Goal: Task Accomplishment & Management: Manage account settings

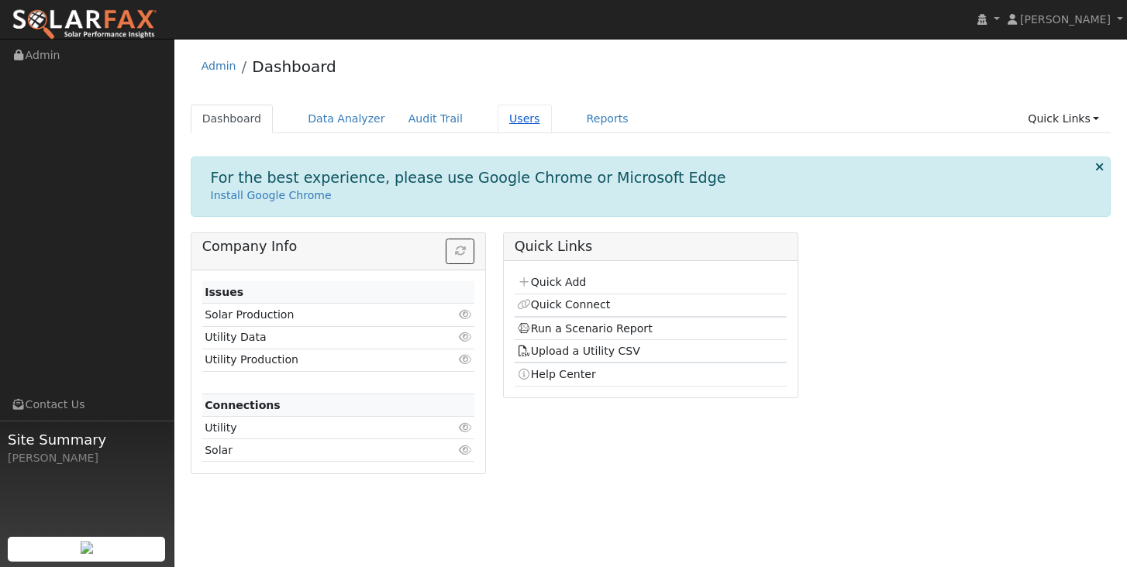
click at [515, 123] on link "Users" at bounding box center [525, 119] width 54 height 29
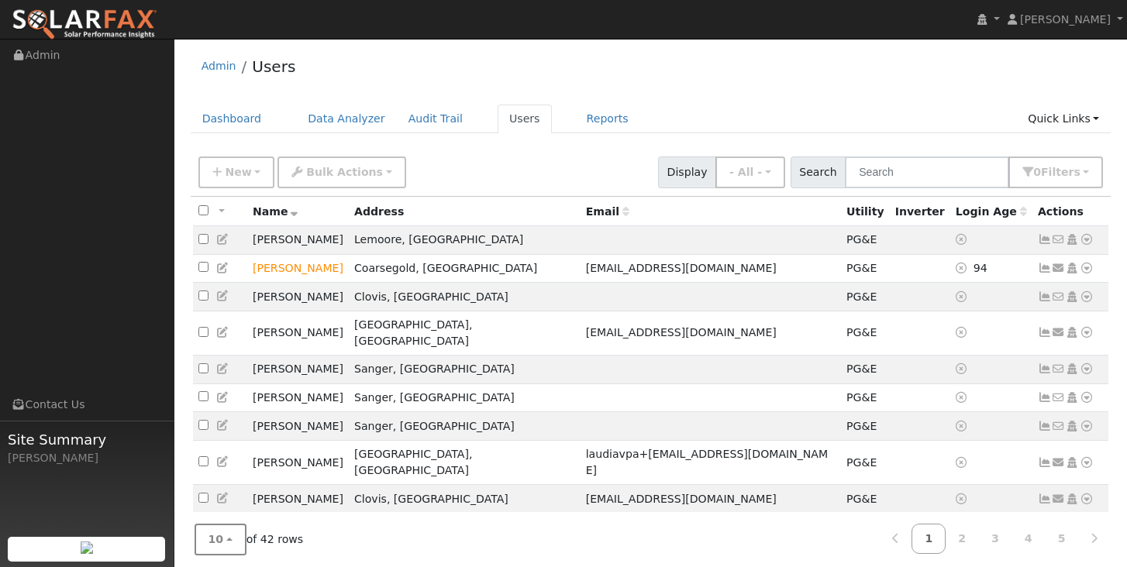
click at [231, 541] on button "10" at bounding box center [221, 540] width 52 height 32
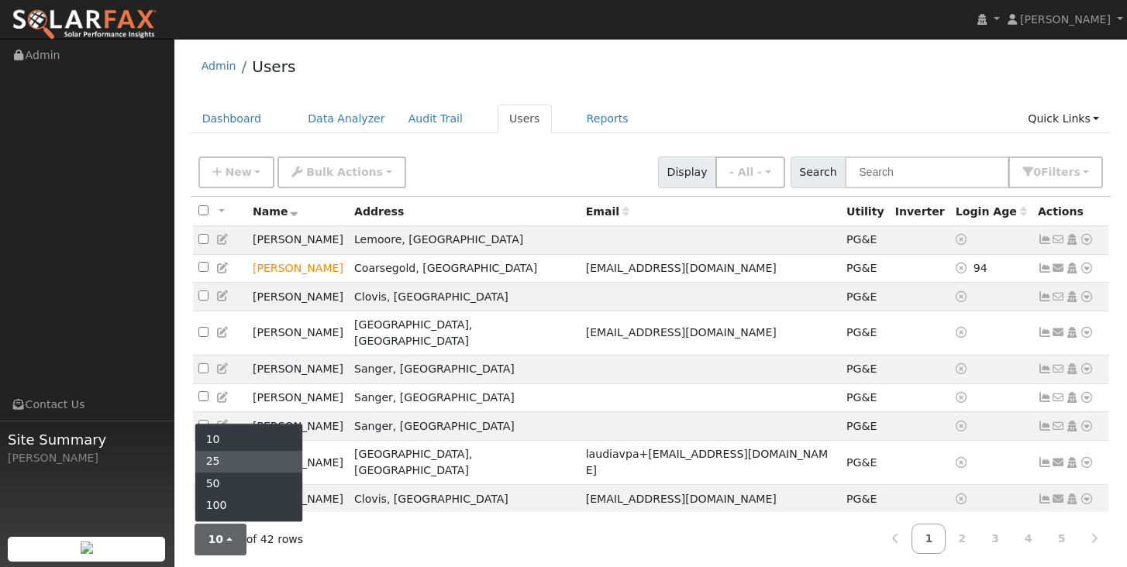
click at [214, 466] on link "25" at bounding box center [249, 462] width 108 height 22
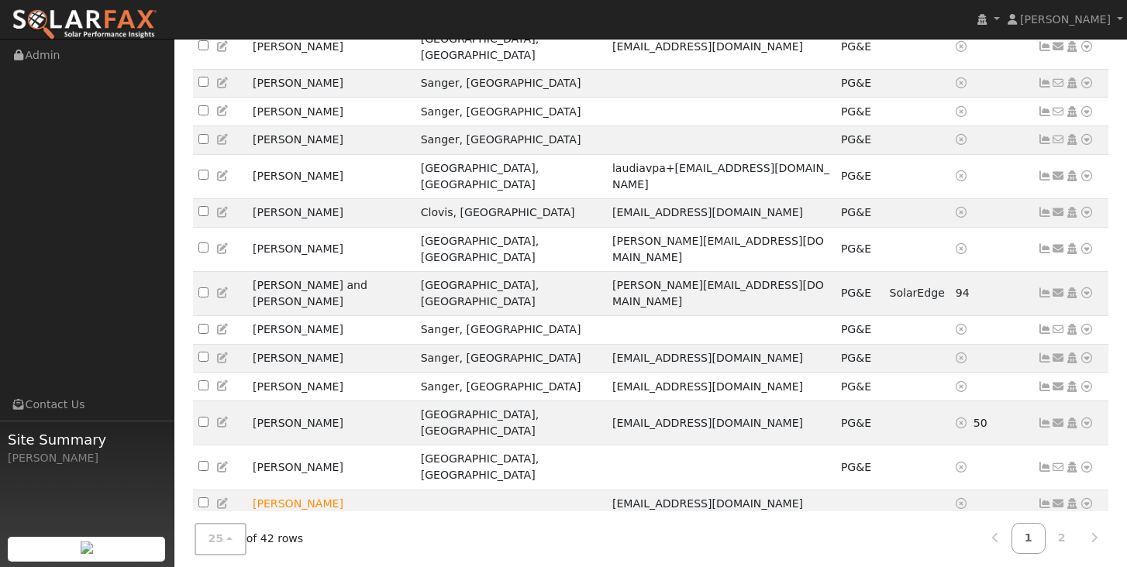
scroll to position [316, 0]
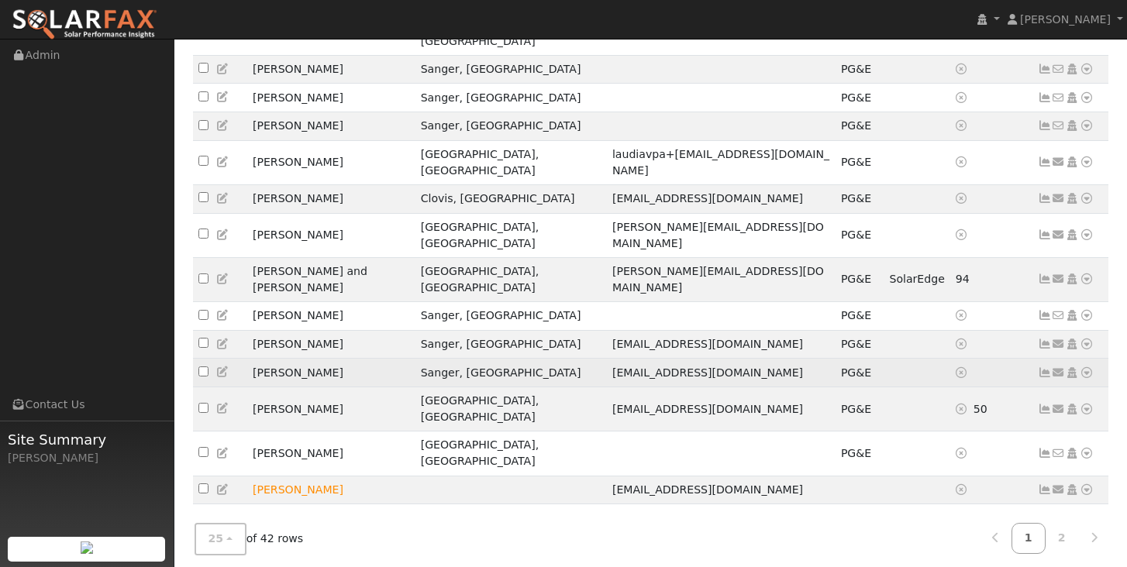
click at [1046, 367] on icon at bounding box center [1045, 372] width 14 height 11
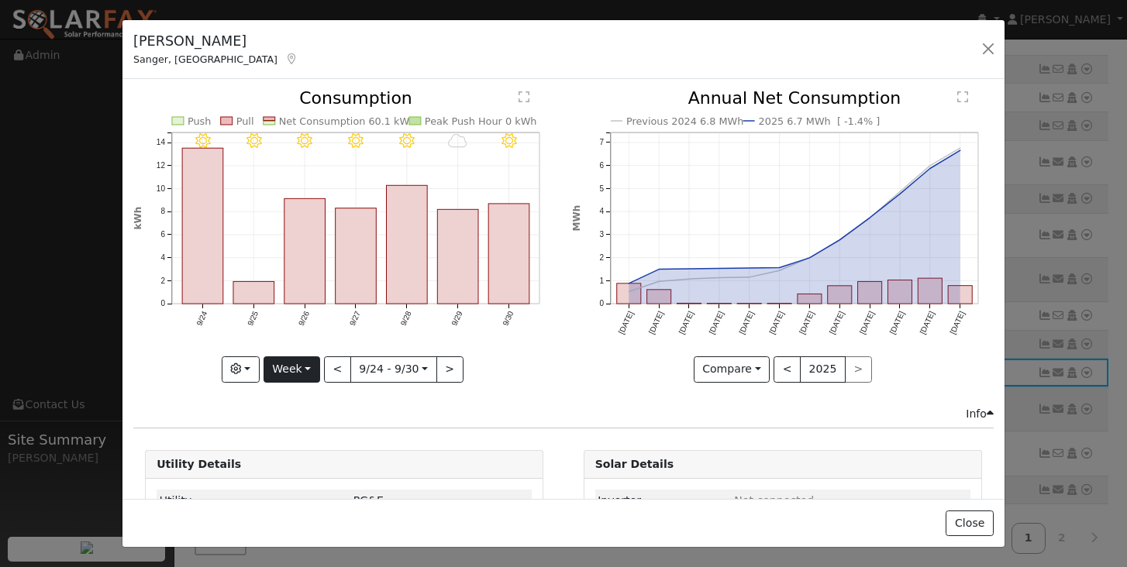
click at [312, 370] on button "Week" at bounding box center [292, 370] width 57 height 26
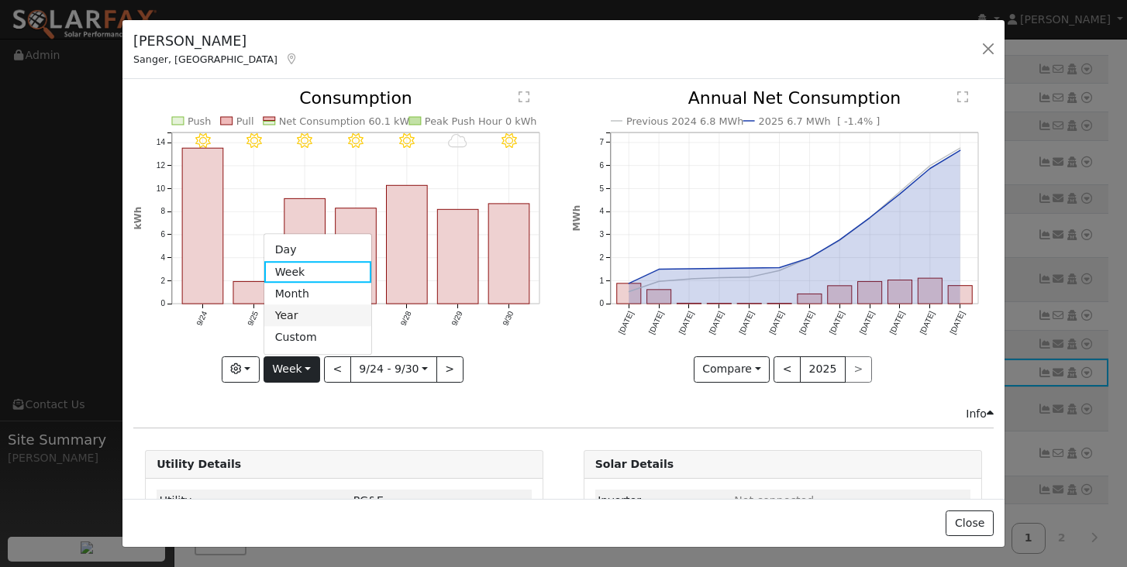
click at [300, 318] on link "Year" at bounding box center [318, 316] width 108 height 22
type input "2024-10-01"
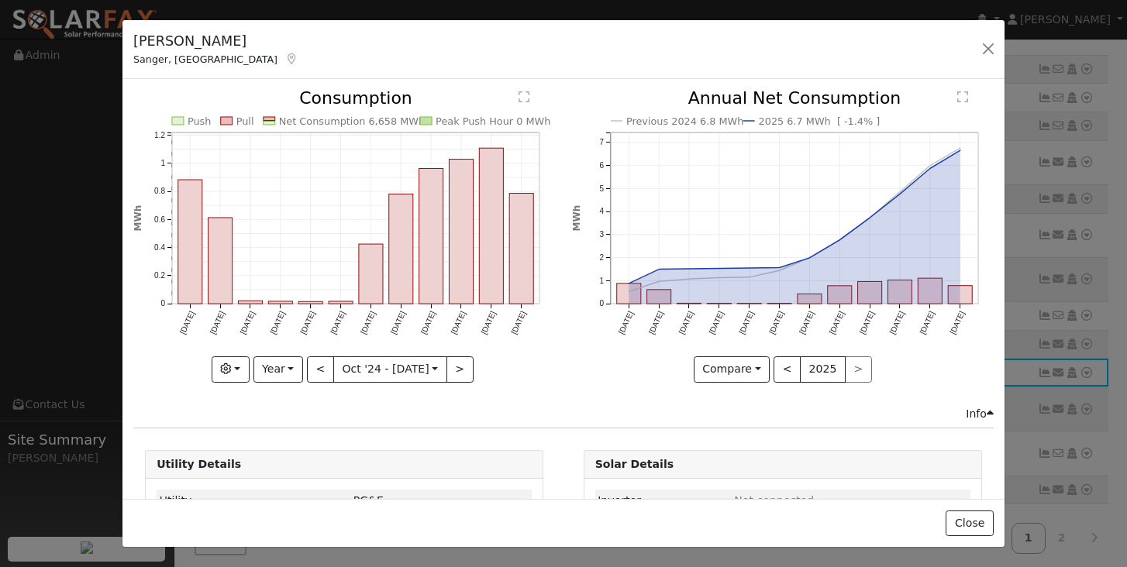
scroll to position [0, 0]
click at [985, 53] on button "button" at bounding box center [988, 49] width 22 height 22
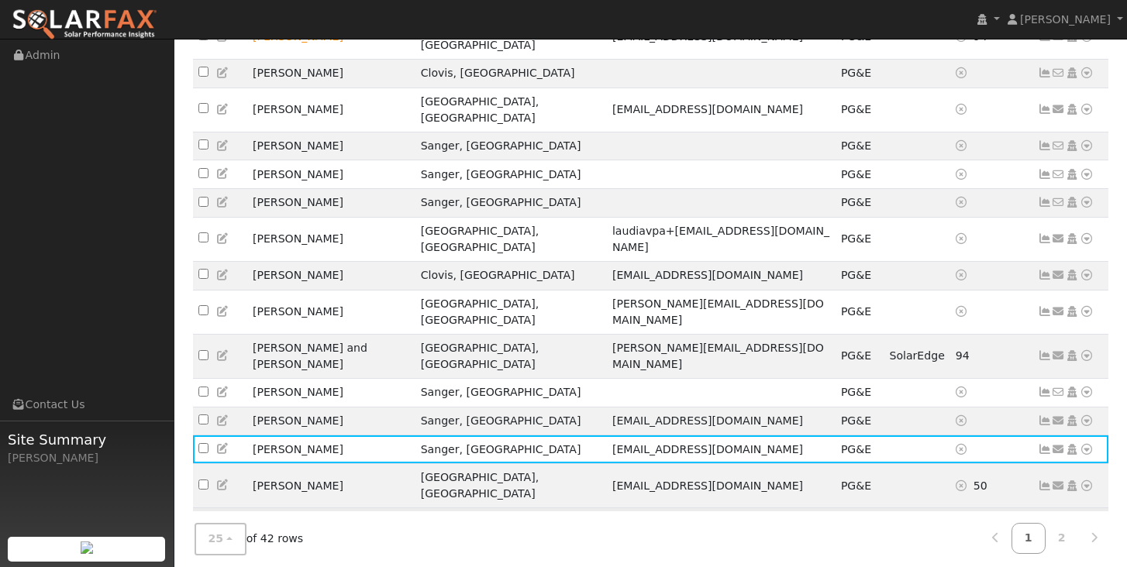
scroll to position [240, 0]
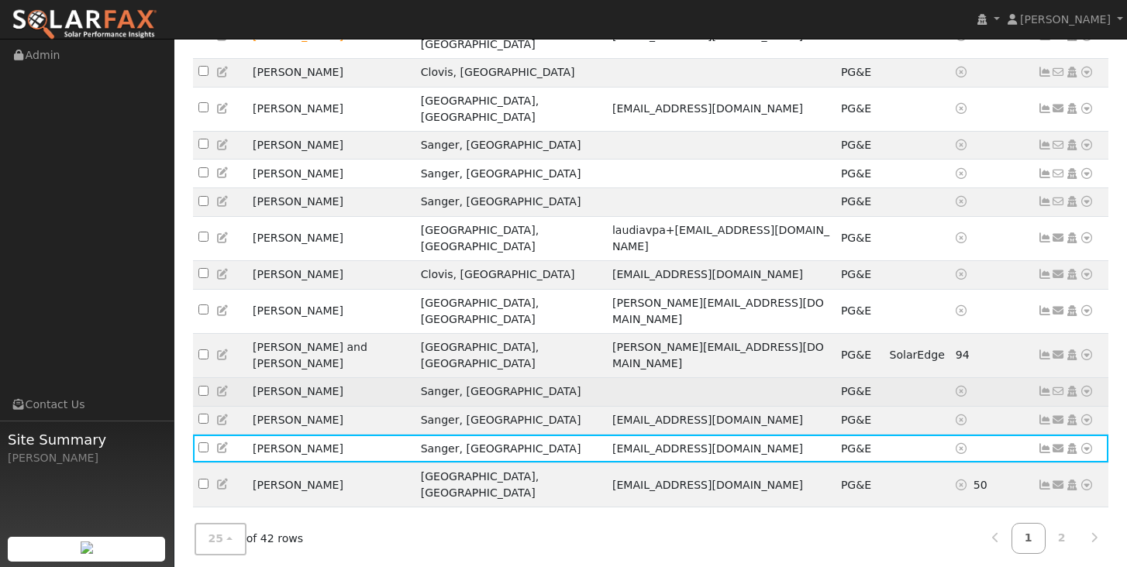
click at [1086, 386] on icon at bounding box center [1087, 391] width 14 height 11
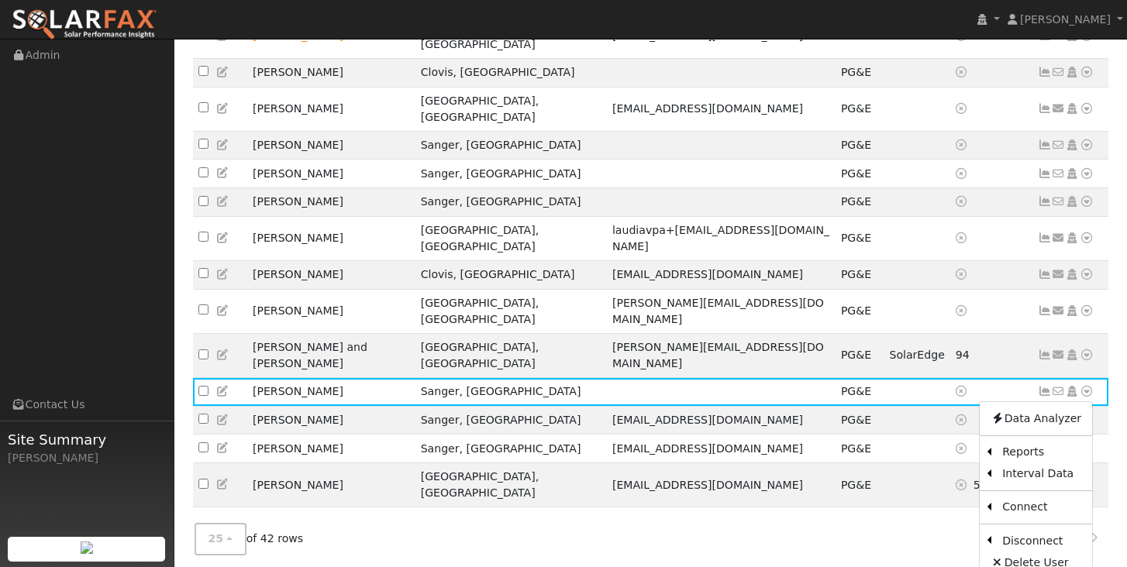
click at [1117, 363] on div "Edit User: New Select an Ac... New Account Nickname Cancel Create Are you sure …" at bounding box center [650, 432] width 937 height 1047
